Goal: Task Accomplishment & Management: Complete application form

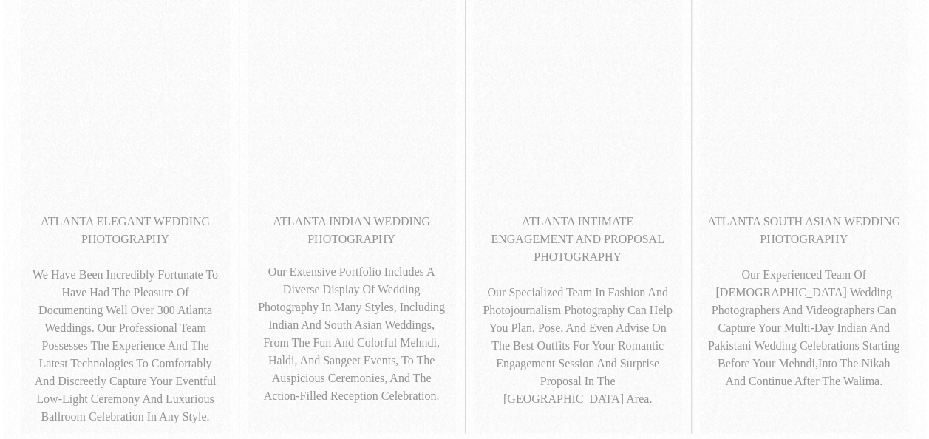
scroll to position [794, 0]
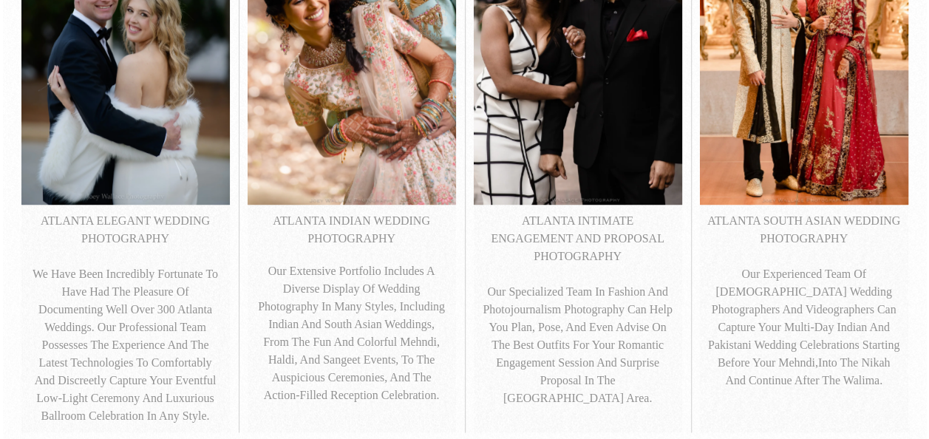
click at [816, 228] on p "ATLANTA SOUTH ASIAN WEDDING PHOTOGRAPHY Our experienced team of South Asian wed…" at bounding box center [804, 300] width 194 height 177
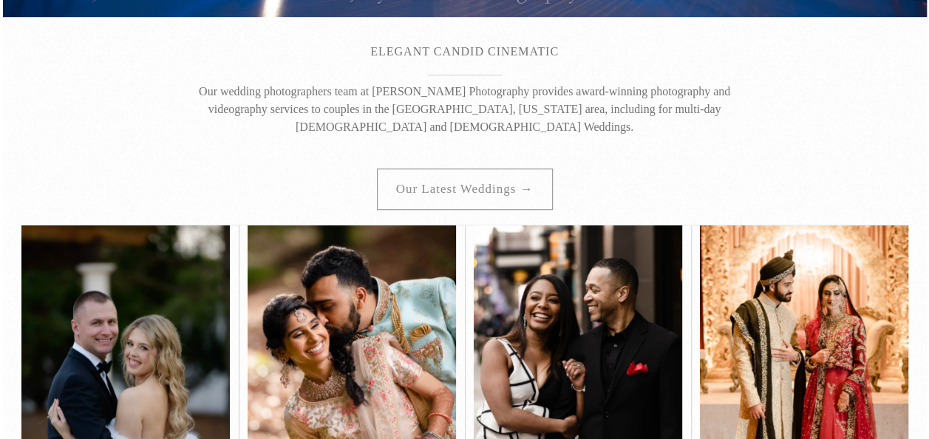
scroll to position [445, 0]
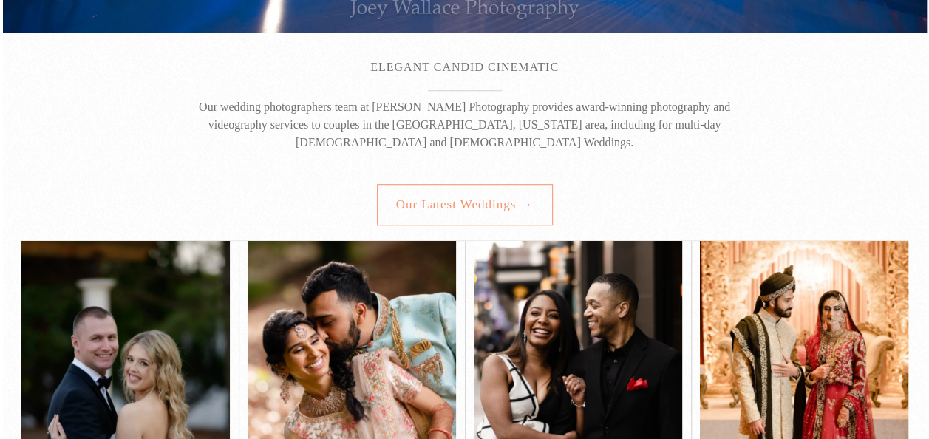
drag, startPoint x: 816, startPoint y: 228, endPoint x: 538, endPoint y: 192, distance: 280.2
click at [538, 192] on link "Our latest weddings →" at bounding box center [465, 204] width 176 height 41
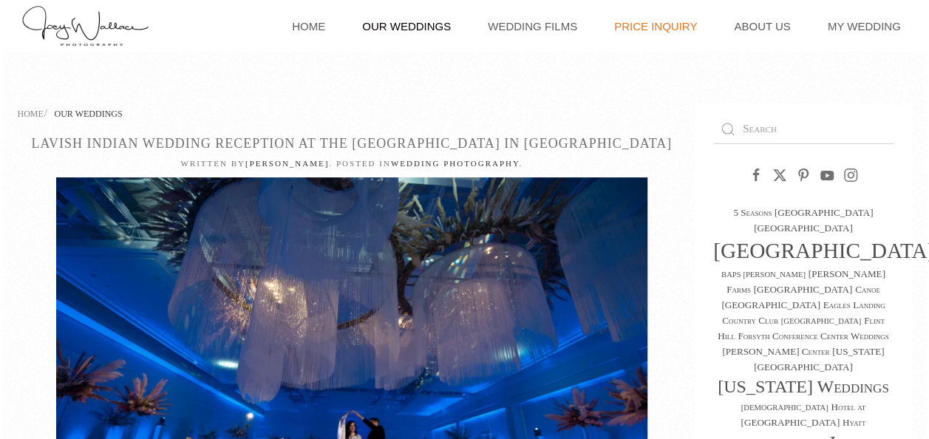
click at [653, 19] on link "Price Inquiry" at bounding box center [656, 26] width 98 height 52
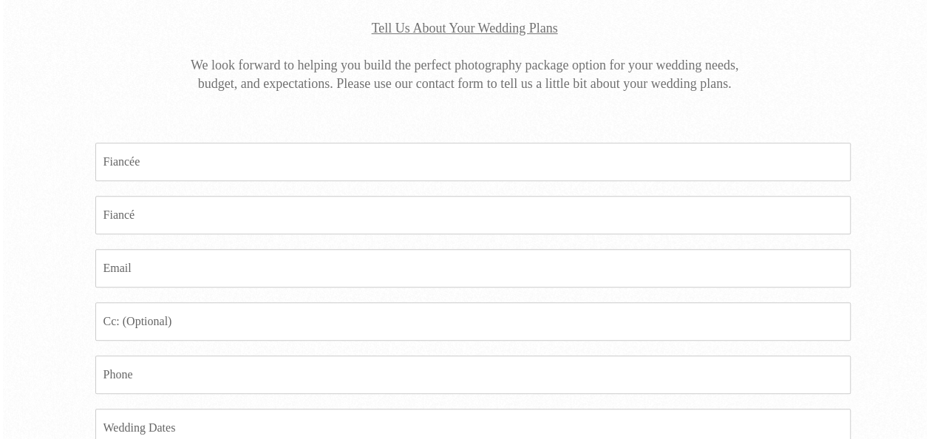
scroll to position [421, 0]
click at [540, 163] on input "Fiancee *" at bounding box center [472, 162] width 755 height 38
type input "N"
type input "[PERSON_NAME]"
click at [528, 204] on input "Fiance *" at bounding box center [472, 216] width 755 height 38
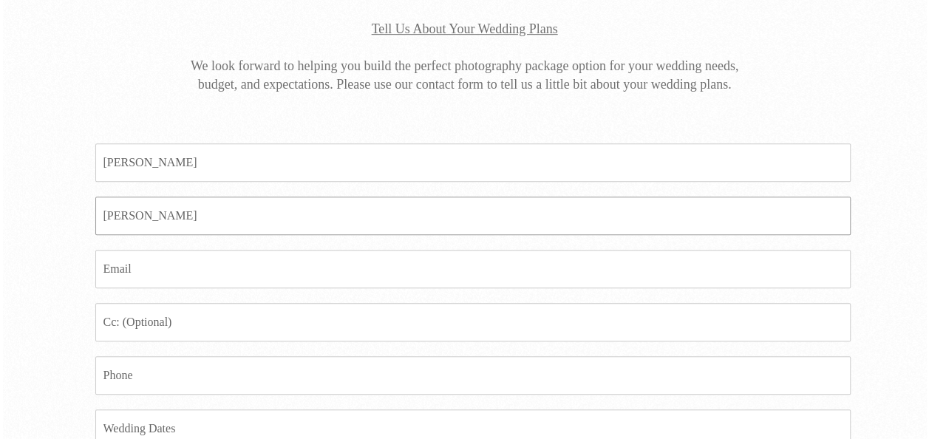
type input "[PERSON_NAME]"
click at [508, 259] on input "Email *" at bounding box center [472, 269] width 755 height 38
type input "[EMAIL_ADDRESS][PERSON_NAME][DOMAIN_NAME]"
type input "[PHONE_NUMBER]"
type textarea "Hi! We are looking to have a wedding reception [DATE][DATE]. Is your venue avai…"
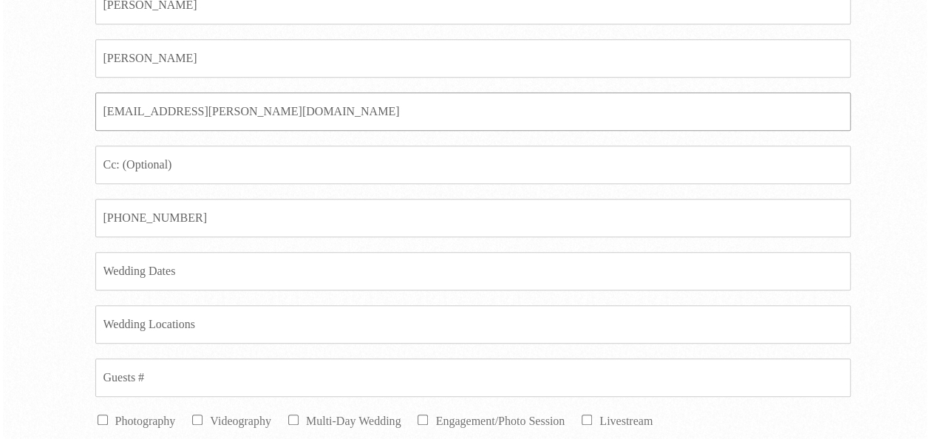
scroll to position [582, 0]
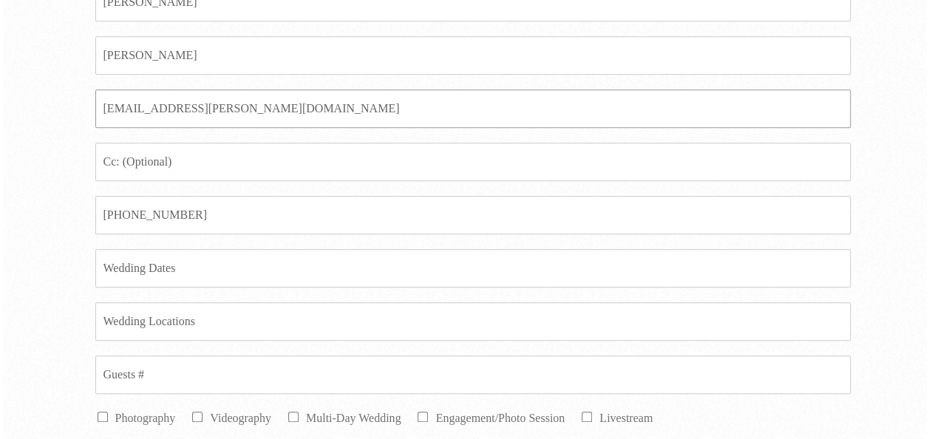
click at [305, 98] on input "[EMAIL_ADDRESS][PERSON_NAME][DOMAIN_NAME]" at bounding box center [472, 108] width 755 height 38
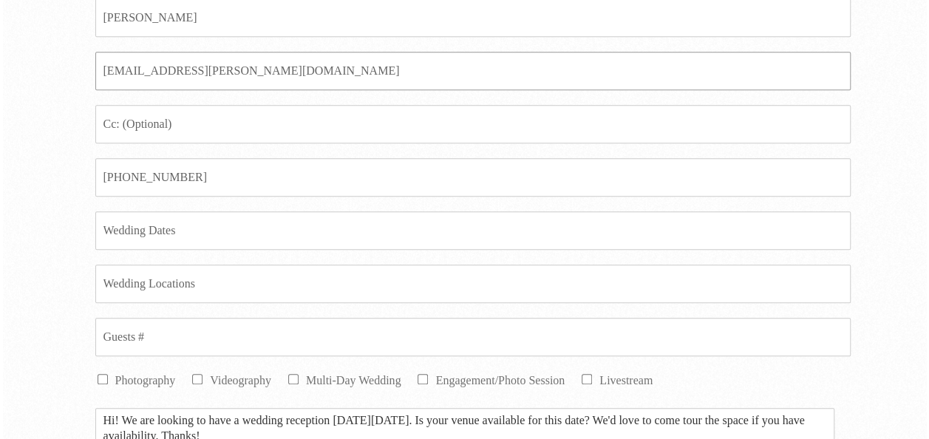
scroll to position [622, 0]
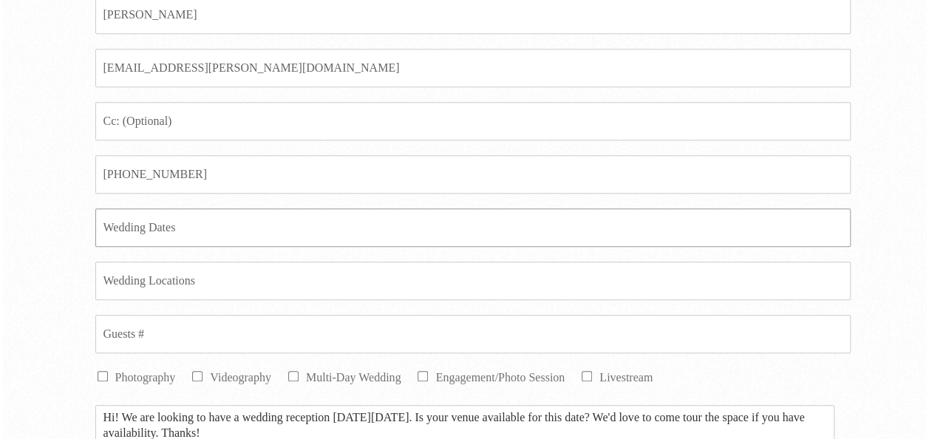
click at [244, 212] on input "Date *" at bounding box center [472, 227] width 755 height 38
click at [188, 229] on input "[DATE] and [DATE]" at bounding box center [472, 227] width 755 height 38
type input "[DATE] and [DATE]"
click at [173, 286] on input "Location *" at bounding box center [472, 281] width 755 height 38
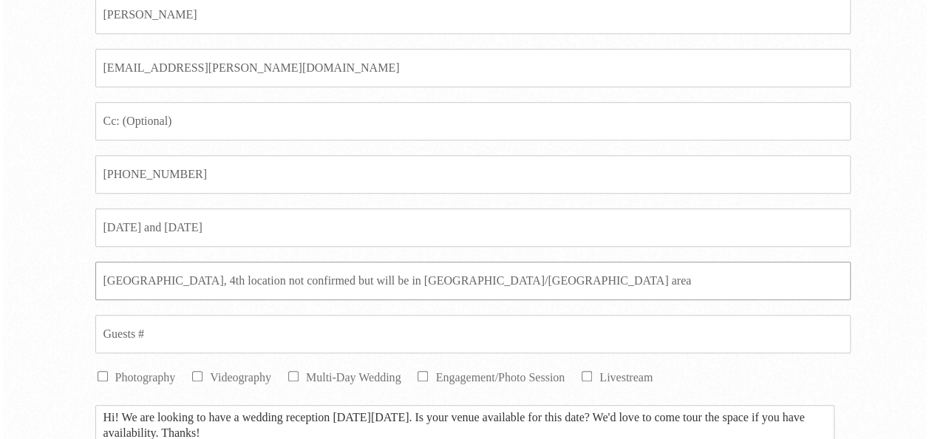
type input "[GEOGRAPHIC_DATA], 4th location not confirmed but will be in [GEOGRAPHIC_DATA]/…"
click at [151, 324] on input "Guests # *" at bounding box center [472, 334] width 755 height 38
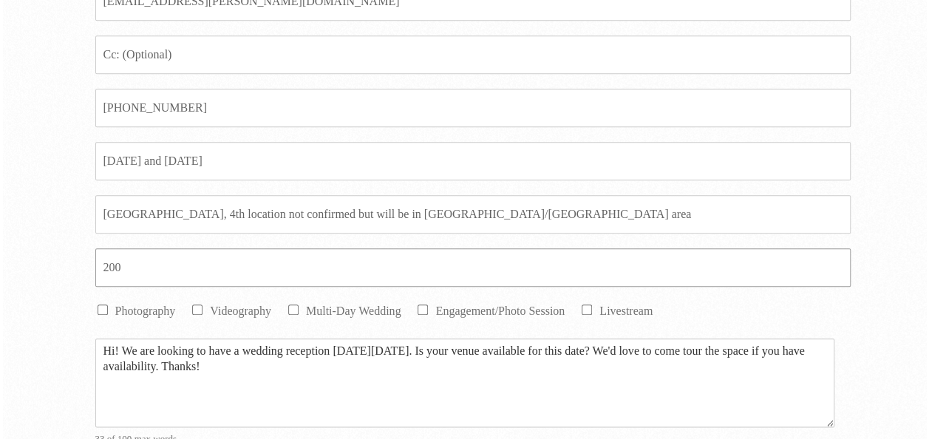
scroll to position [694, 0]
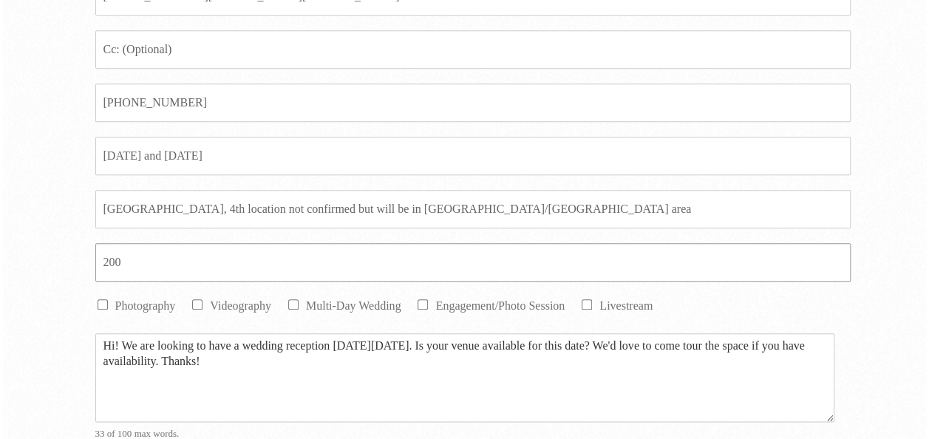
type input "200"
click at [296, 299] on input "Multi-Day Wedding" at bounding box center [293, 304] width 10 height 10
checkbox input "true"
drag, startPoint x: 248, startPoint y: 355, endPoint x: 93, endPoint y: 321, distance: 158.9
click at [93, 321] on div "Fiancee * [PERSON_NAME] * [PERSON_NAME] Email * [EMAIL_ADDRESS][PERSON_NAME][DO…" at bounding box center [455, 203] width 757 height 715
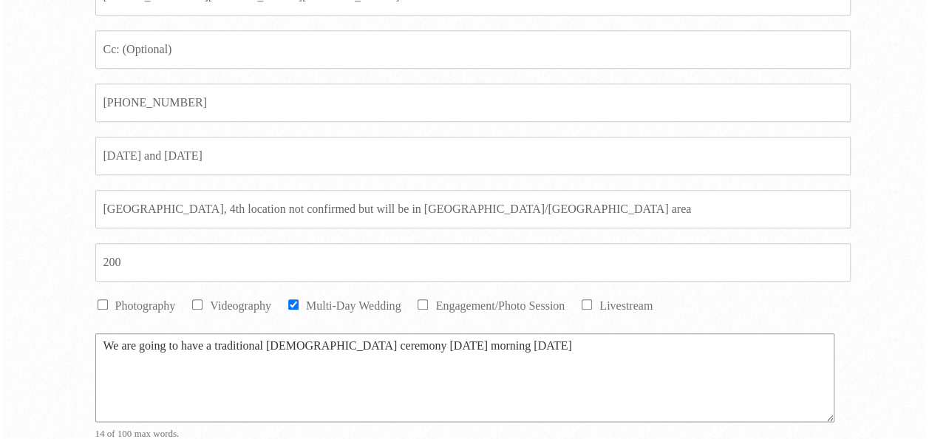
click at [504, 350] on textarea "We are going to have a traditional [DEMOGRAPHIC_DATA] ceremony [DATE] morning […" at bounding box center [464, 377] width 739 height 89
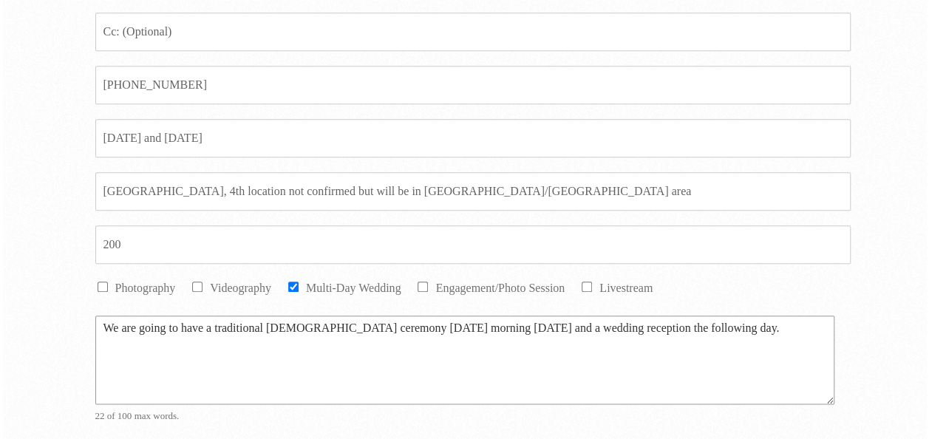
scroll to position [712, 0]
type textarea "We are going to have a traditional [DEMOGRAPHIC_DATA] ceremony [DATE] morning […"
click at [197, 281] on input "Videography" at bounding box center [197, 286] width 10 height 10
checkbox input "true"
click at [101, 281] on input "Photography" at bounding box center [103, 286] width 10 height 10
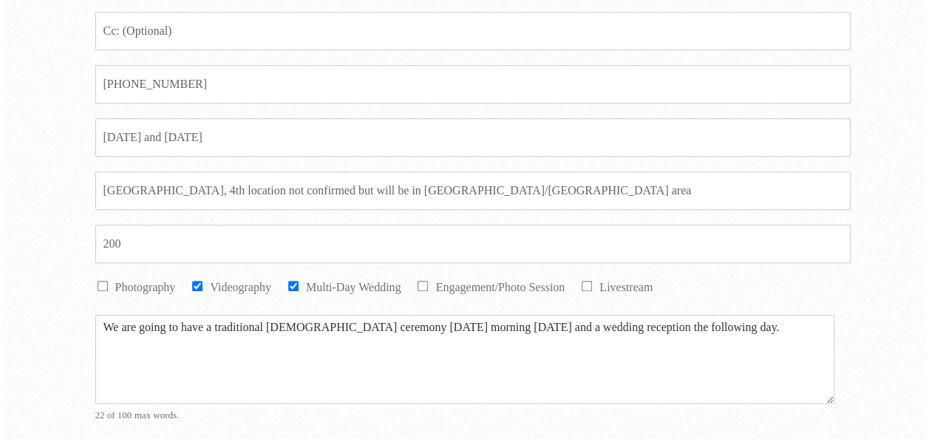
checkbox input "true"
click at [726, 307] on div "Message * We are going to have a traditional [DEMOGRAPHIC_DATA] ceremony [DATE]…" at bounding box center [464, 368] width 739 height 122
click at [724, 319] on textarea "We are going to have a traditional [DEMOGRAPHIC_DATA] ceremony [DATE] morning […" at bounding box center [464, 359] width 739 height 89
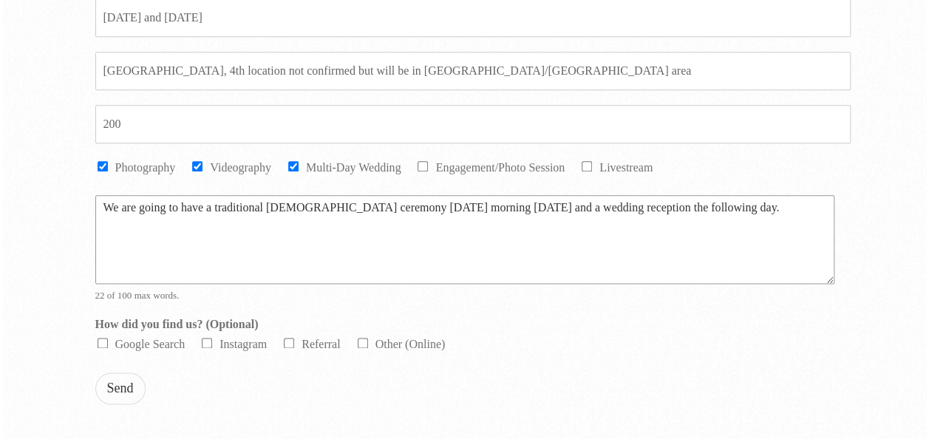
scroll to position [833, 0]
click at [708, 204] on textarea "We are going to have a traditional [DEMOGRAPHIC_DATA] ceremony [DATE] morning […" at bounding box center [464, 238] width 739 height 89
click at [238, 226] on textarea "We are going to have a traditional [DEMOGRAPHIC_DATA] ceremony [DATE] morning […" at bounding box center [464, 238] width 739 height 89
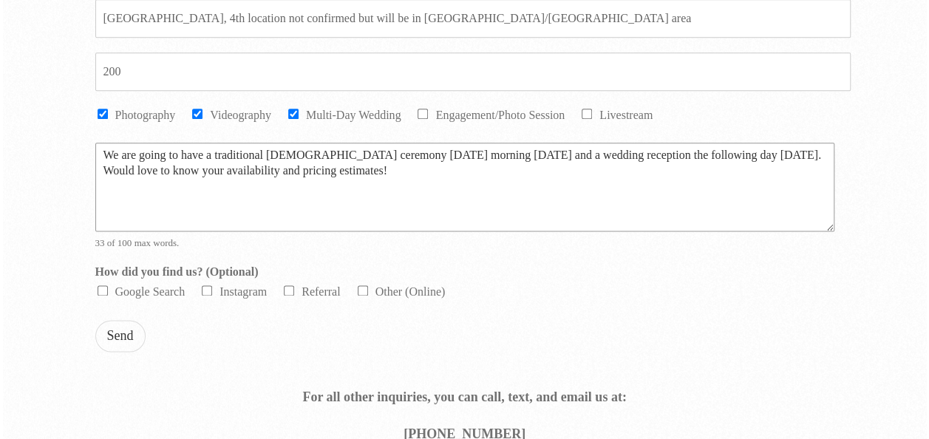
scroll to position [888, 0]
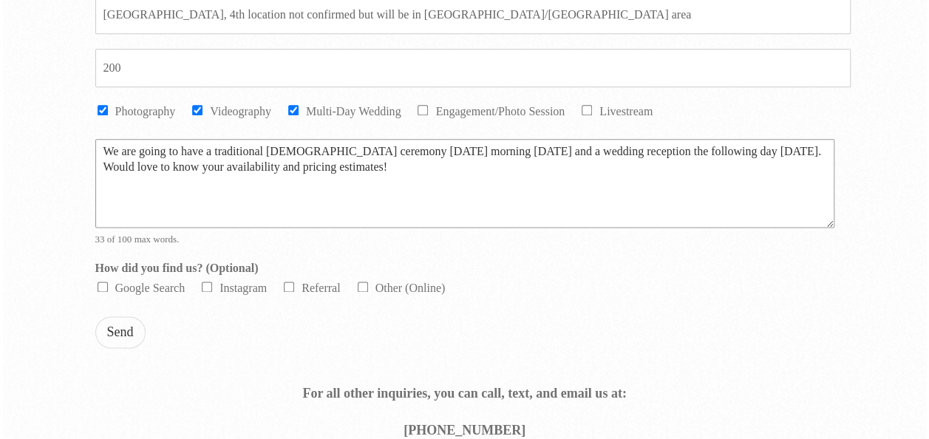
type textarea "We are going to have a traditional [DEMOGRAPHIC_DATA] ceremony [DATE] morning […"
click at [358, 282] on input "Other (Online)" at bounding box center [363, 287] width 10 height 10
checkbox input "true"
click at [103, 336] on button "Send" at bounding box center [120, 332] width 50 height 32
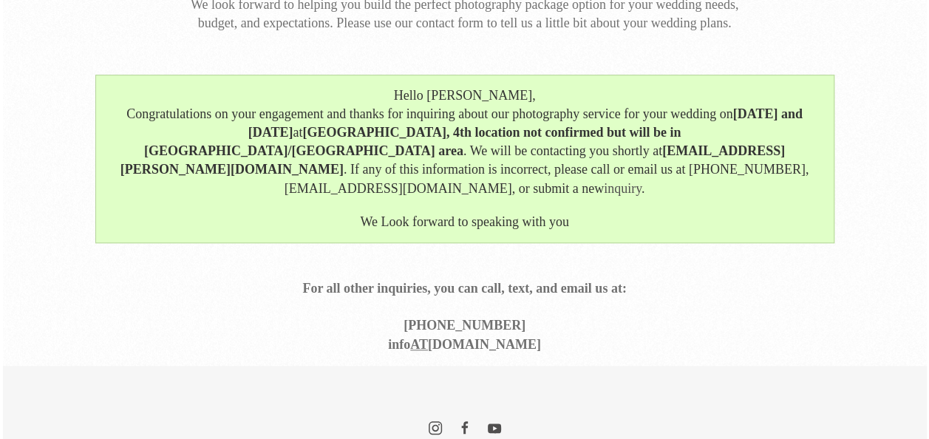
scroll to position [483, 0]
